Goal: Use online tool/utility: Utilize a website feature to perform a specific function

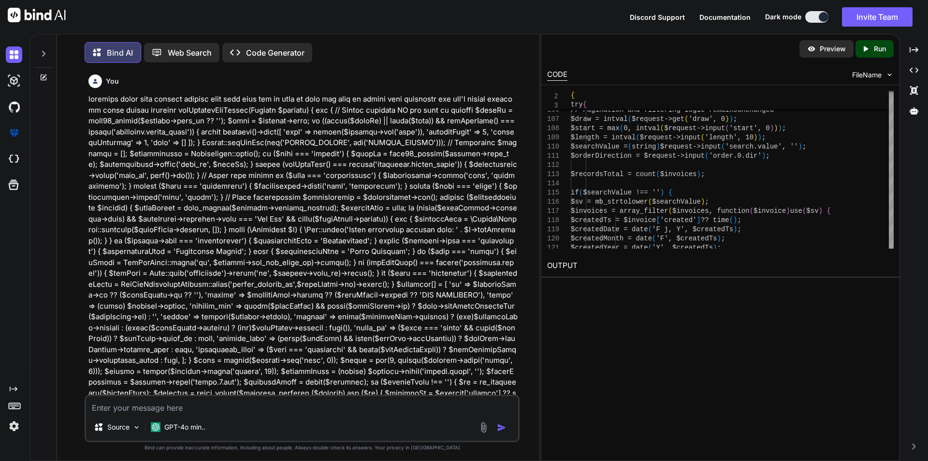
type textarea "x"
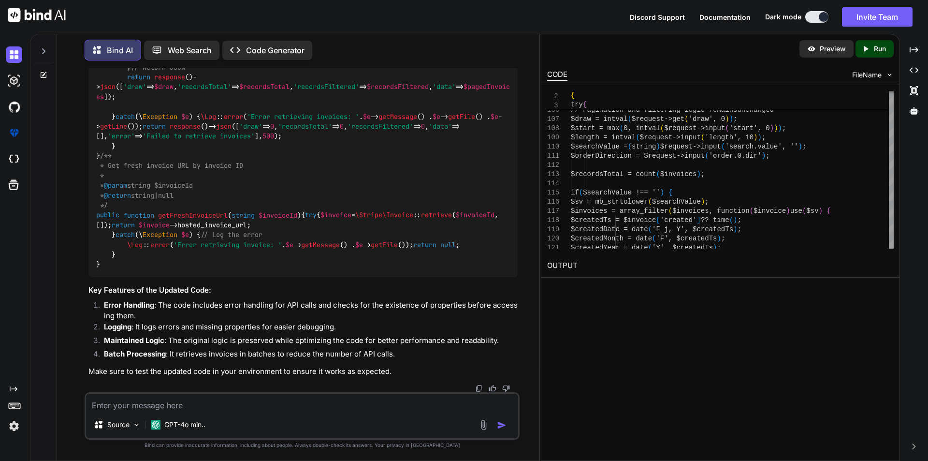
click at [34, 16] on img at bounding box center [37, 15] width 58 height 15
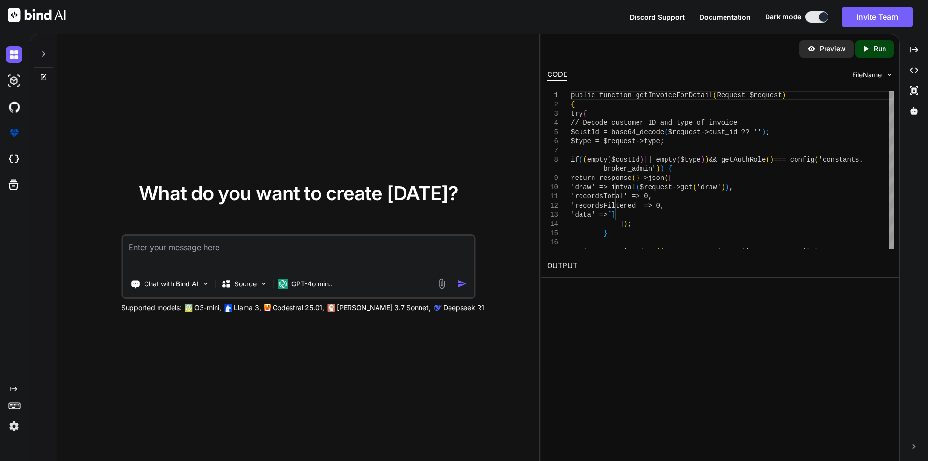
click at [207, 258] on textarea at bounding box center [298, 253] width 351 height 36
type textarea "correct grammar and make it formal Designer need to work on it."
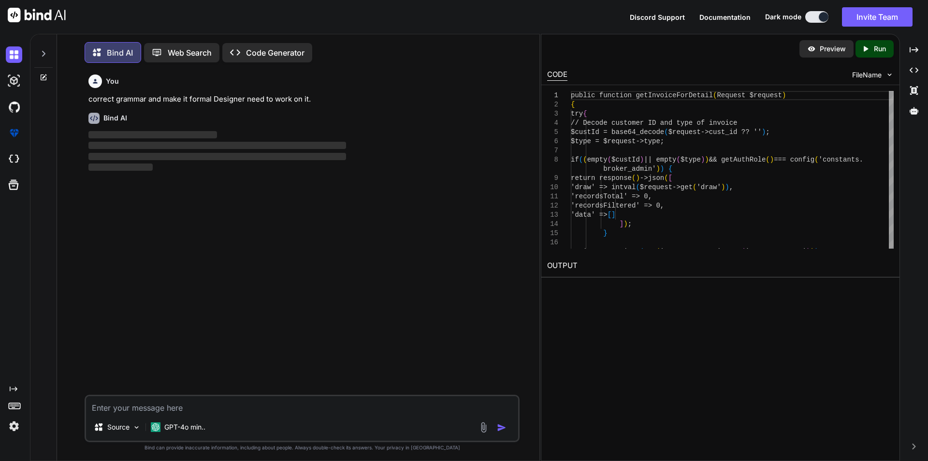
scroll to position [5, 0]
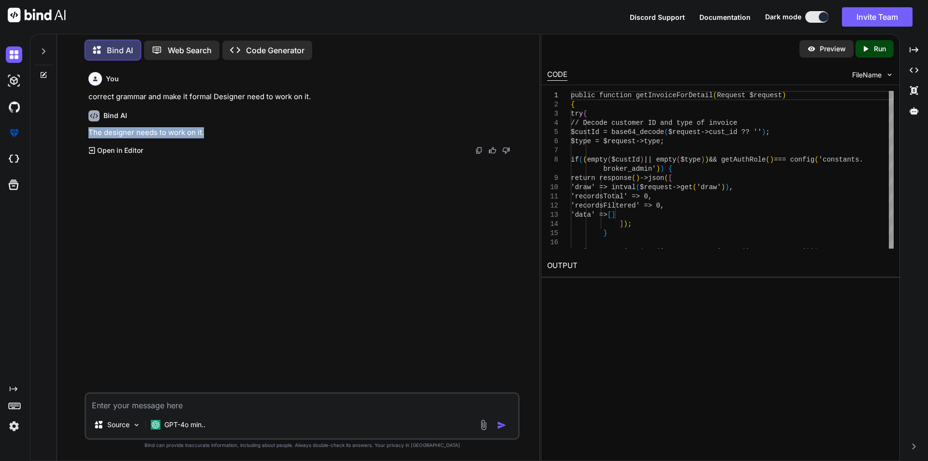
drag, startPoint x: 204, startPoint y: 132, endPoint x: 86, endPoint y: 131, distance: 118.4
click at [86, 131] on div "You correct grammar and make it formal Designer need to work on it. Bind AI The…" at bounding box center [302, 264] width 435 height 392
copy p "The designer needs to work on it."
click at [227, 406] on textarea at bounding box center [302, 401] width 432 height 17
paste textarea "Due to stripe security reason stripe will automatically expired the invoice lin…"
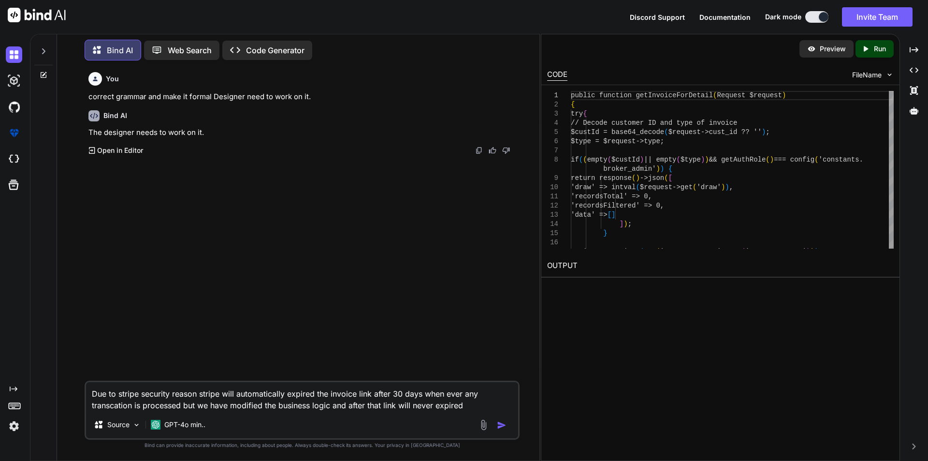
type textarea "Due to stripe security reason stripe will automatically expired the invoice lin…"
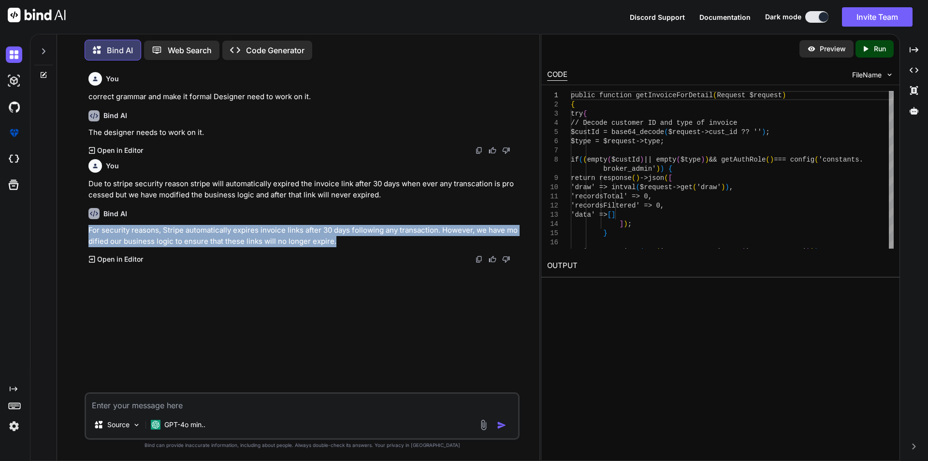
drag, startPoint x: 332, startPoint y: 242, endPoint x: 87, endPoint y: 232, distance: 245.8
click at [87, 232] on div "You correct grammar and make it formal Designer need to work on it. Bind AI The…" at bounding box center [303, 230] width 433 height 324
copy p "For security reasons, Stripe automatically expires invoice links after 30 days …"
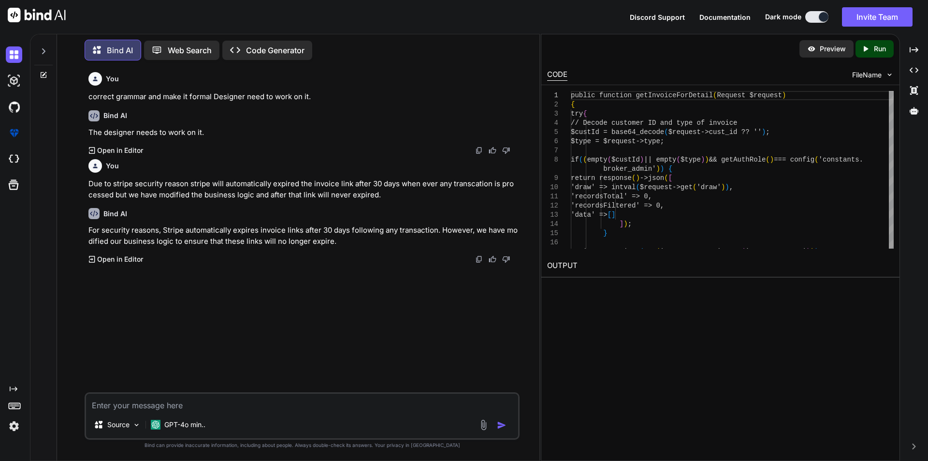
click at [171, 400] on textarea at bounding box center [302, 401] width 432 height 17
paste textarea "we tried to update the email id but due to lack of owner permission we are not …"
type textarea "we tried to update the email id but due to lack of owner permission we are not …"
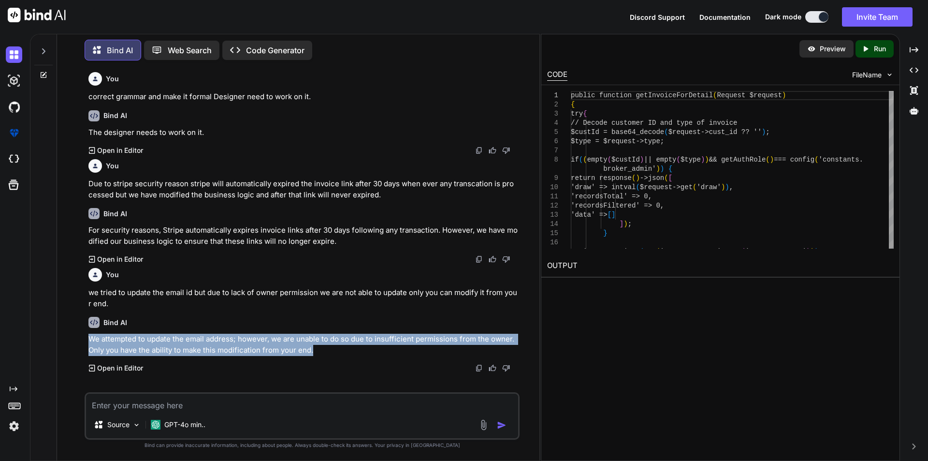
drag, startPoint x: 315, startPoint y: 349, endPoint x: 86, endPoint y: 344, distance: 228.7
click at [87, 344] on div "You correct grammar and make it formal Designer need to work on it. Bind AI The…" at bounding box center [303, 230] width 433 height 324
copy p "We attempted to update the email address; however, we are unable to do so due t…"
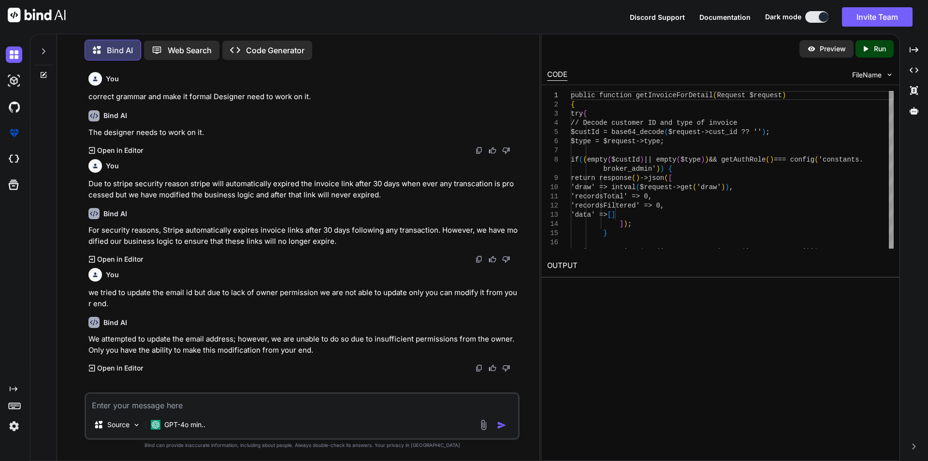
click at [135, 405] on textarea at bounding box center [302, 401] width 432 height 17
paste textarea "Yes you are right but now we have modified the business logic and now we are sh…"
type textarea "Yes you are right but now we have modified the business logic and now we are sh…"
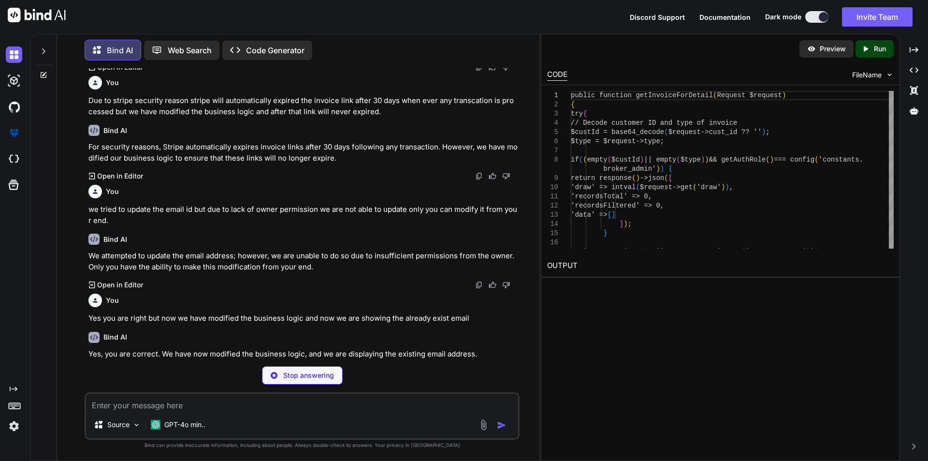
scroll to position [68, 0]
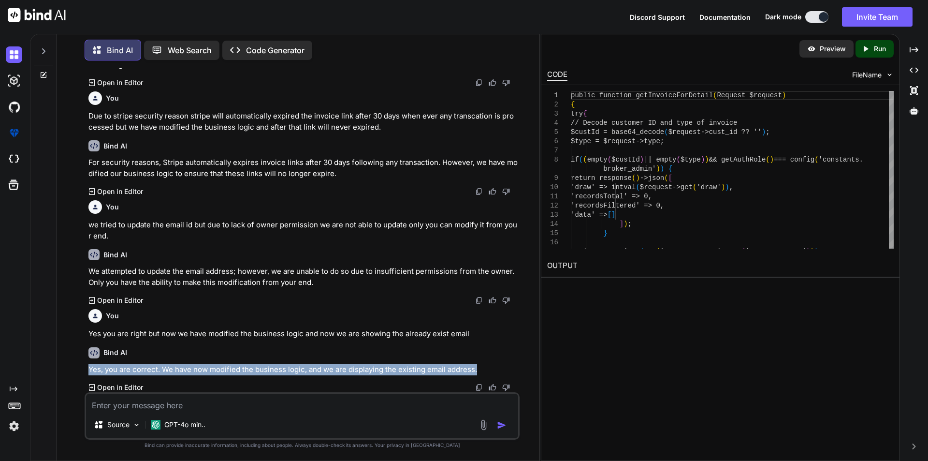
drag, startPoint x: 478, startPoint y: 369, endPoint x: 90, endPoint y: 369, distance: 387.7
click at [90, 369] on p "Yes, you are correct. We have now modified the business logic, and we are displ…" at bounding box center [302, 369] width 429 height 11
copy p "Yes, you are correct. We have now modified the business logic, and we are displ…"
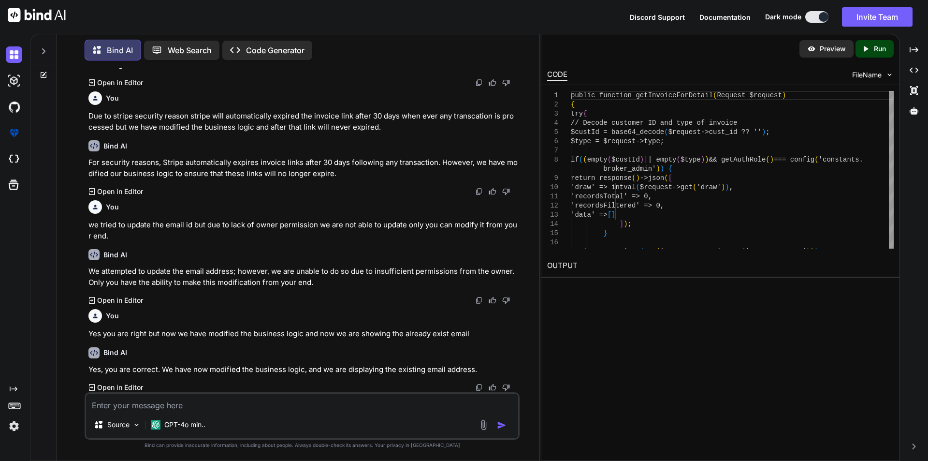
click at [204, 399] on textarea at bounding box center [302, 401] width 432 height 17
paste textarea "We have done the text changes and logical changes and deployed the same in stag…"
type textarea "We have done the text changes and logical changes and deployed the same in stag…"
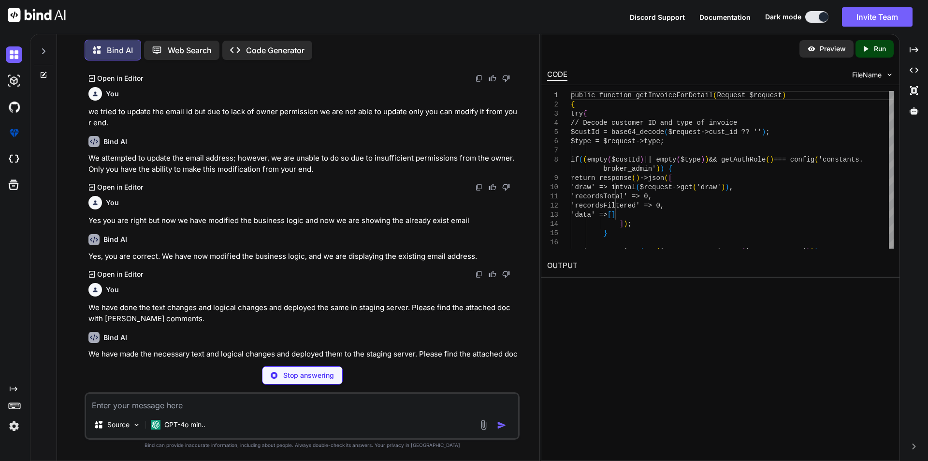
scroll to position [176, 0]
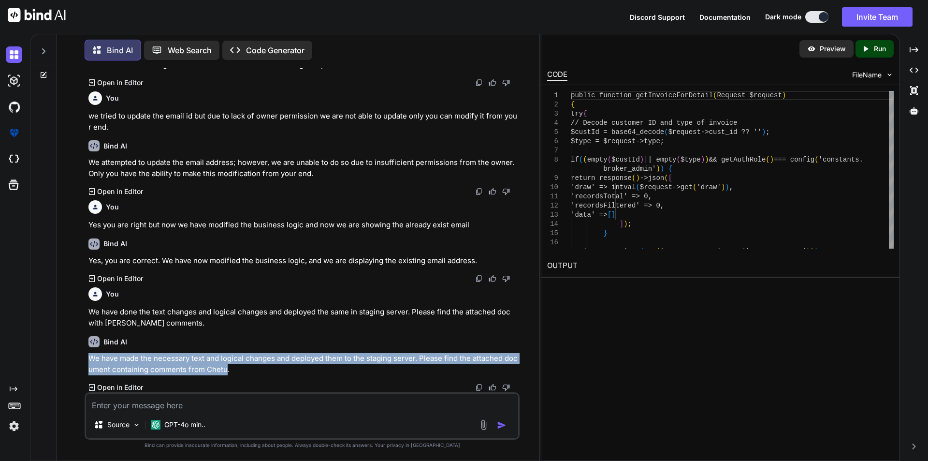
drag, startPoint x: 227, startPoint y: 370, endPoint x: 89, endPoint y: 359, distance: 138.2
click at [89, 359] on p "We have made the necessary text and logical changes and deployed them to the st…" at bounding box center [302, 364] width 429 height 22
copy p "We have made the necessary text and logical changes and deployed them to the st…"
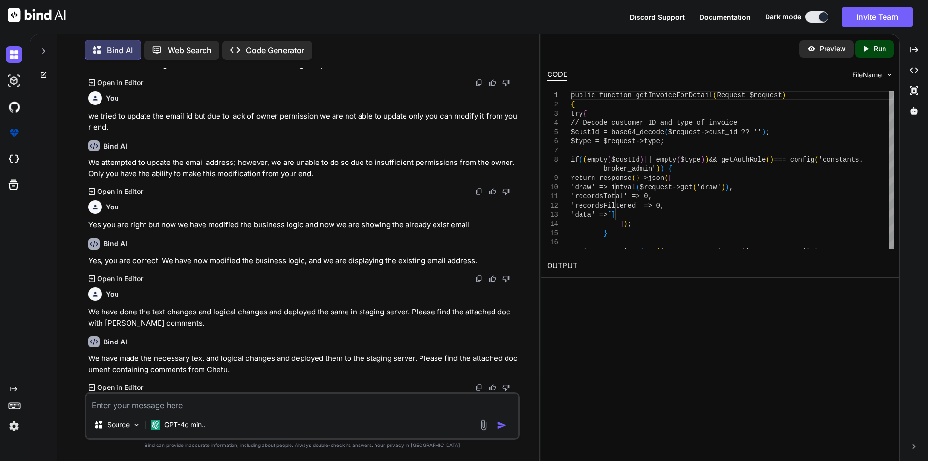
click at [159, 403] on textarea at bounding box center [302, 401] width 432 height 17
paste textarea "Please perform review the changes and let us know if you have any query."
type textarea "Please perform review the changes and let us know if you have any query."
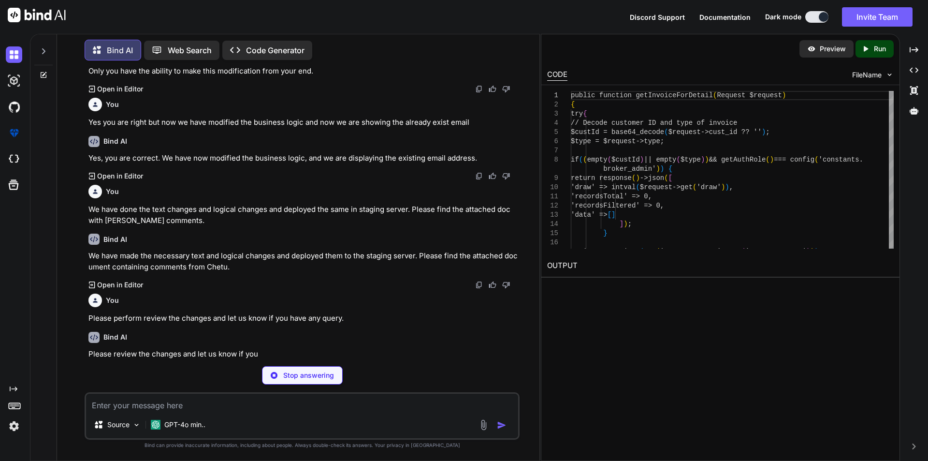
scroll to position [263, 0]
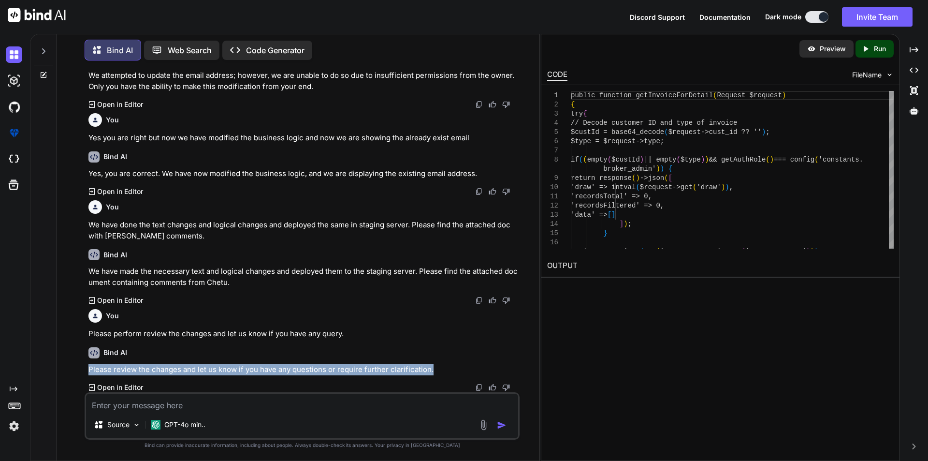
drag, startPoint x: 433, startPoint y: 369, endPoint x: 78, endPoint y: 371, distance: 354.8
click at [78, 371] on div "You correct grammar and make it formal Designer need to work on it. Bind AI The…" at bounding box center [302, 264] width 475 height 392
copy p "Please review the changes and let us know if you have any questions or require …"
